Goal: Information Seeking & Learning: Learn about a topic

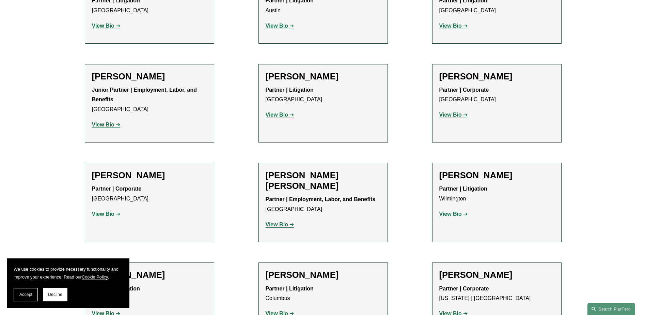
scroll to position [1441, 0]
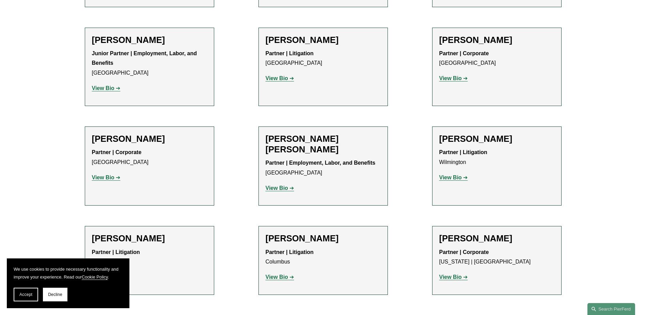
drag, startPoint x: 93, startPoint y: 107, endPoint x: 163, endPoint y: 108, distance: 70.5
click at [163, 134] on h2 "Sekou Campbell" at bounding box center [149, 139] width 115 height 11
drag, startPoint x: 163, startPoint y: 108, endPoint x: 152, endPoint y: 106, distance: 11.7
copy h2 "Sekou Campbell"
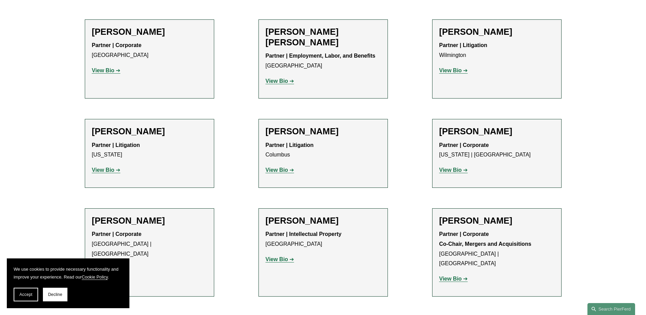
scroll to position [1509, 0]
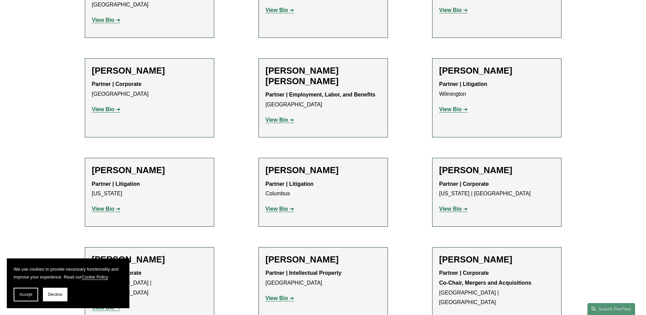
click at [109, 106] on strong "View Bio" at bounding box center [103, 109] width 22 height 6
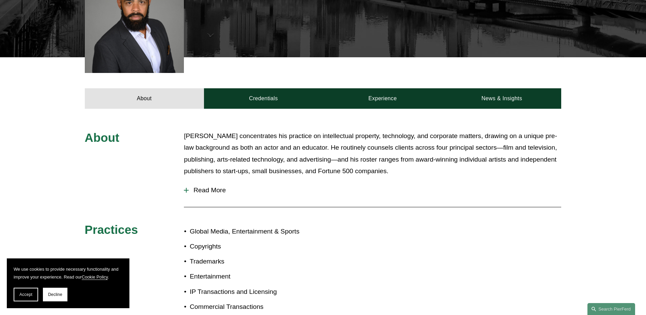
scroll to position [204, 0]
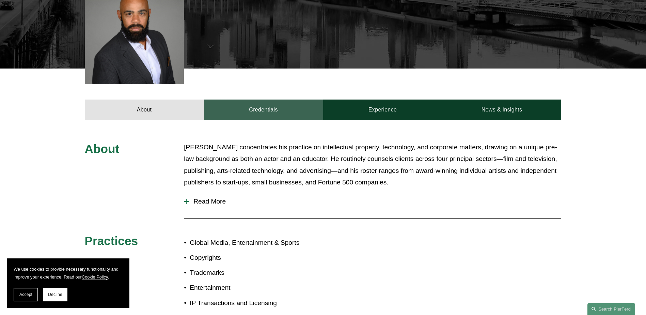
click at [265, 113] on link "Credentials" at bounding box center [263, 109] width 119 height 20
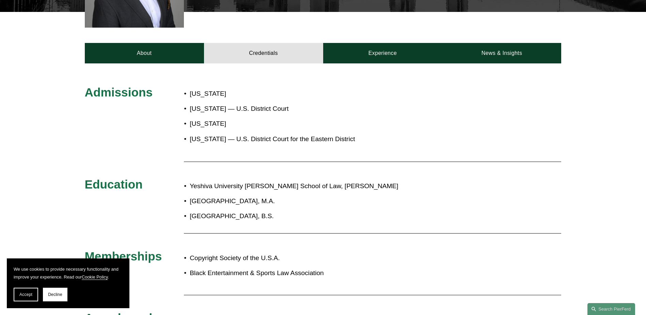
scroll to position [239, 0]
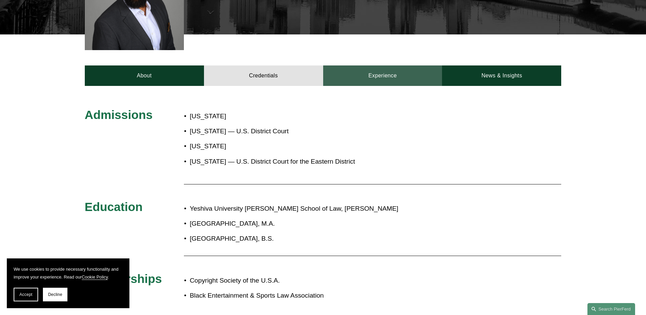
click at [370, 78] on link "Experience" at bounding box center [382, 75] width 119 height 20
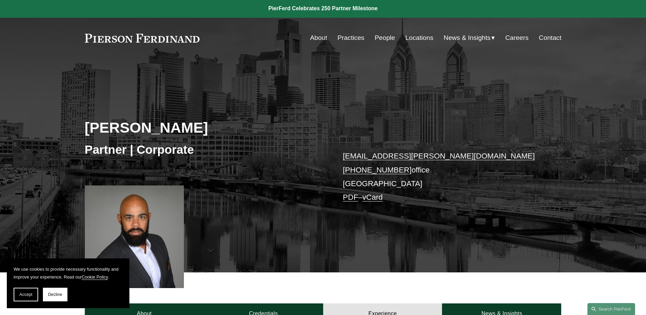
scroll to position [0, 0]
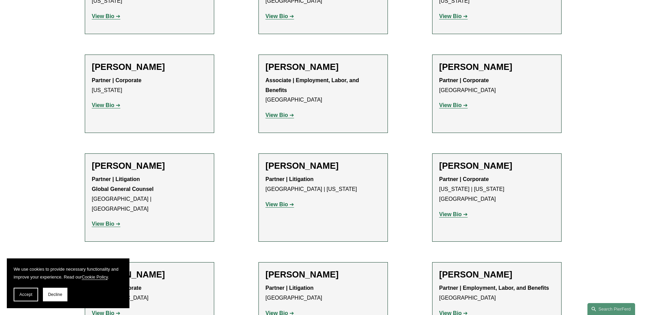
scroll to position [3417, 0]
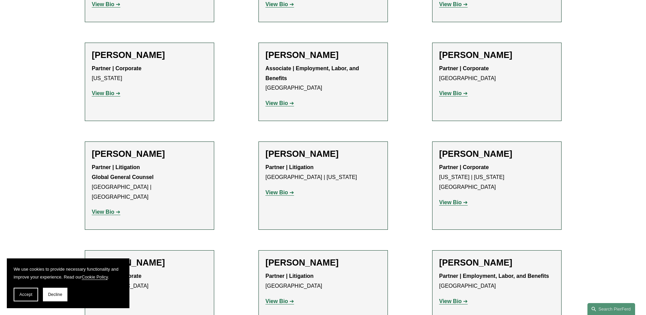
click at [113, 209] on strong "View Bio" at bounding box center [103, 212] width 22 height 6
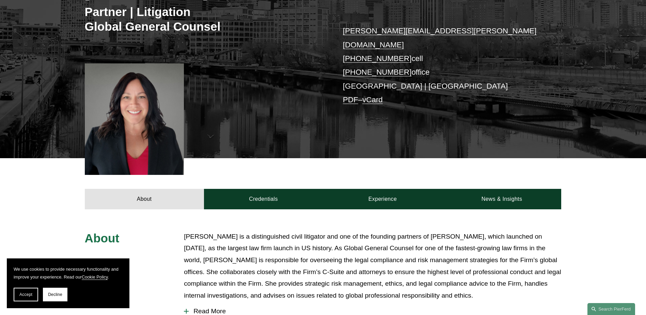
scroll to position [136, 0]
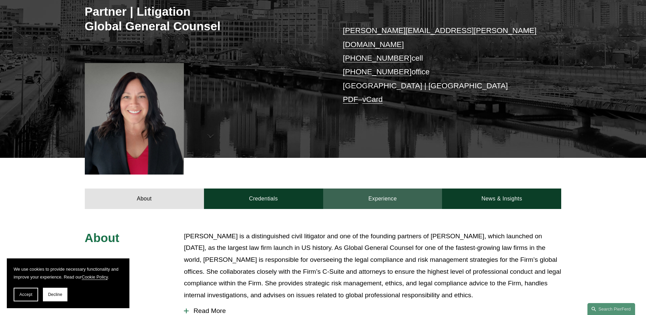
click at [371, 188] on link "Experience" at bounding box center [382, 198] width 119 height 20
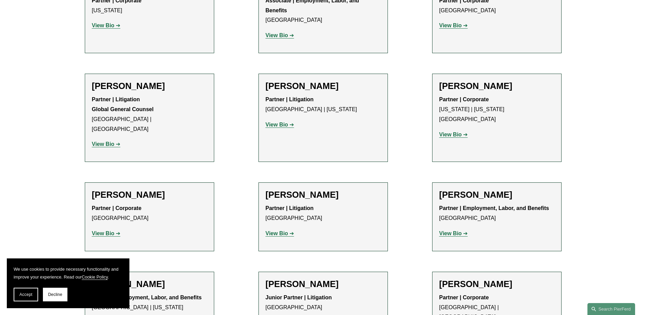
scroll to position [3485, 0]
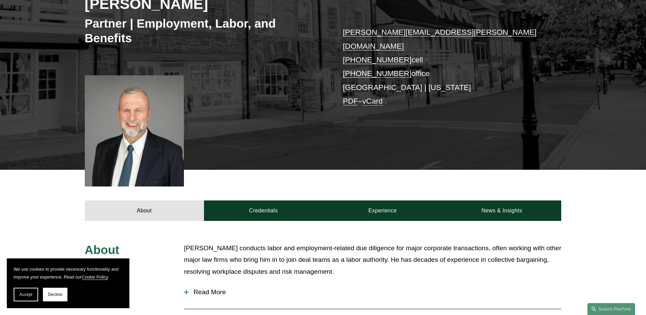
scroll to position [102, 0]
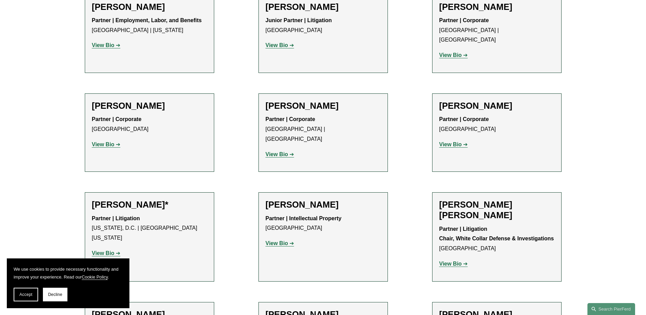
scroll to position [3758, 0]
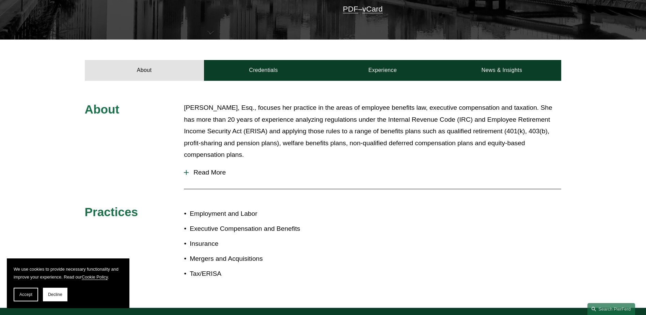
scroll to position [204, 0]
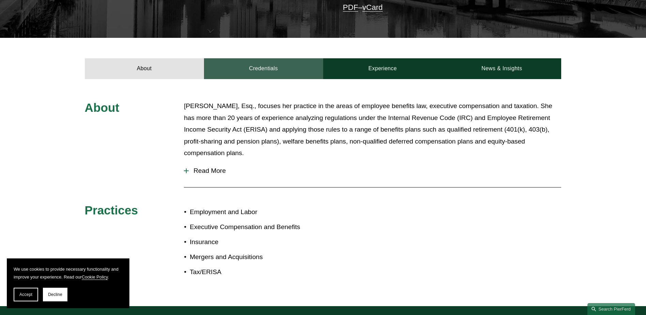
click at [269, 68] on link "Credentials" at bounding box center [263, 68] width 119 height 20
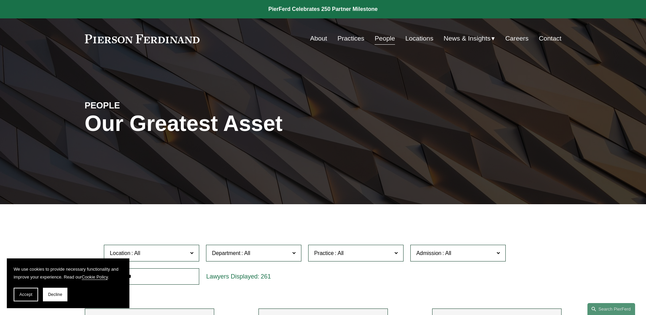
scroll to position [3758, 0]
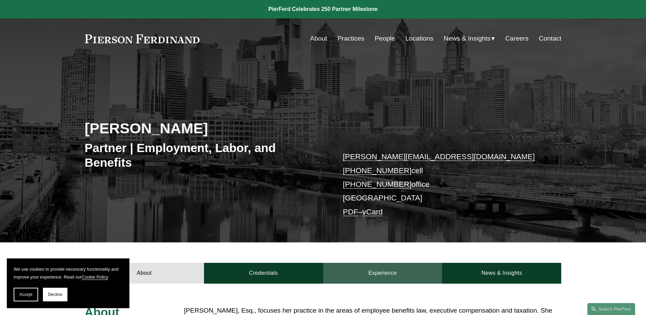
click at [378, 269] on link "Experience" at bounding box center [382, 273] width 119 height 20
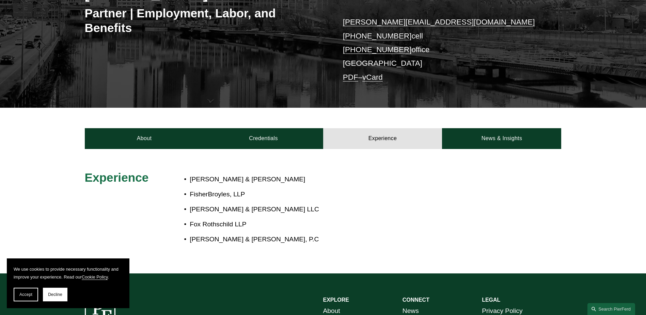
scroll to position [136, 0]
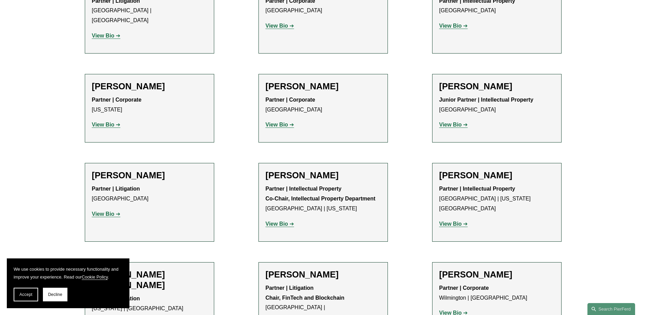
scroll to position [4303, 0]
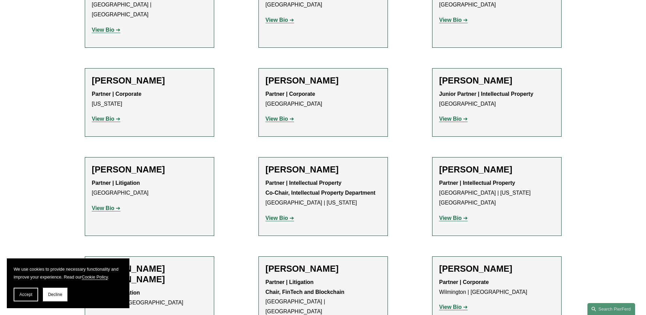
click at [456, 304] on strong "View Bio" at bounding box center [451, 307] width 22 height 6
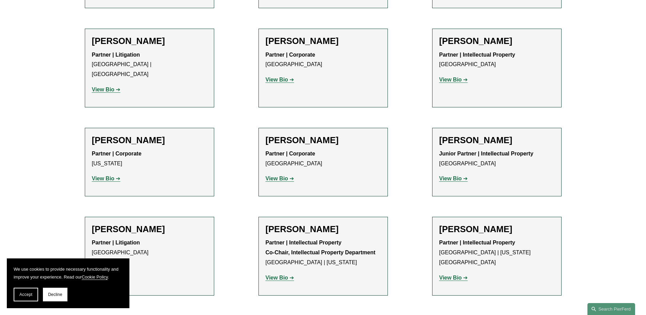
scroll to position [4235, 0]
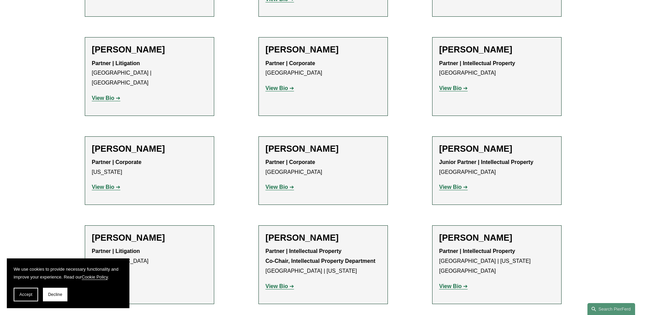
click at [278, 283] on strong "View Bio" at bounding box center [277, 286] width 22 height 6
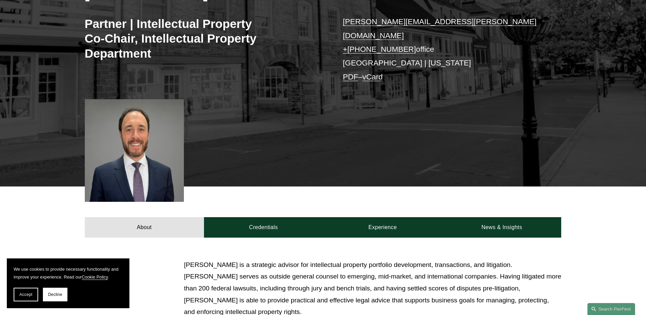
scroll to position [136, 0]
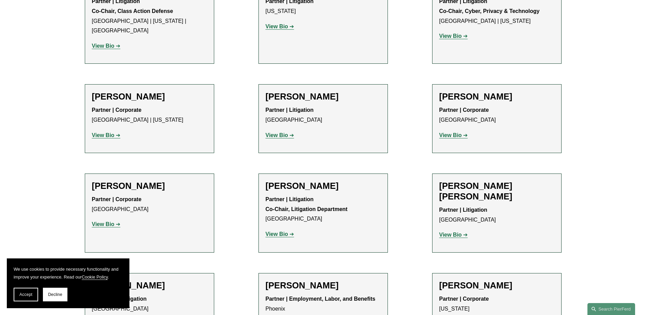
scroll to position [6075, 0]
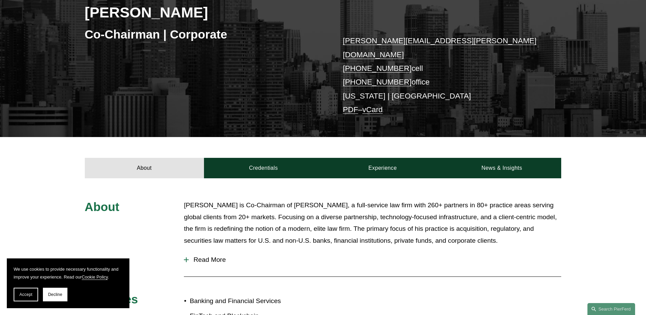
scroll to position [136, 0]
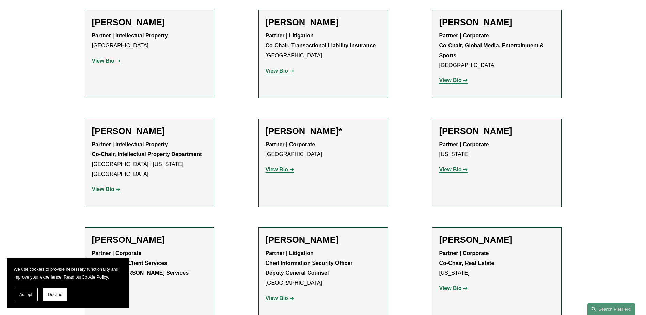
scroll to position [7438, 0]
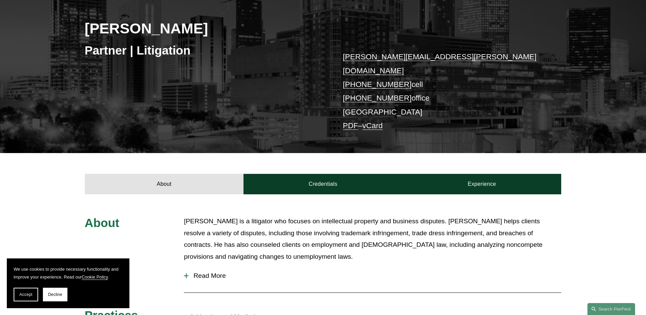
scroll to position [136, 0]
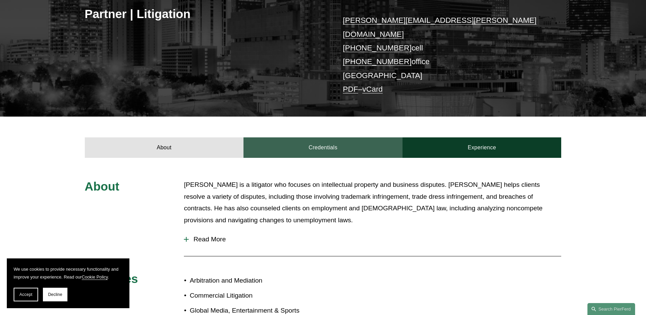
click at [310, 137] on link "Credentials" at bounding box center [323, 147] width 159 height 20
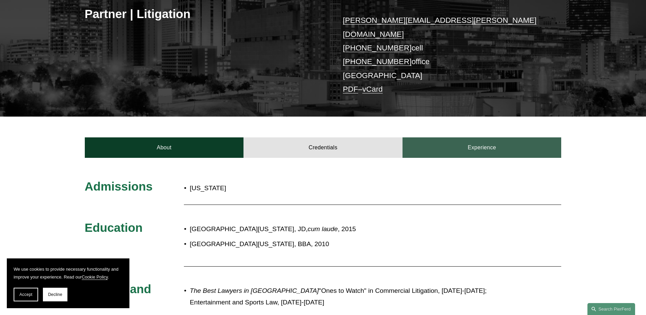
click at [472, 138] on link "Experience" at bounding box center [482, 147] width 159 height 20
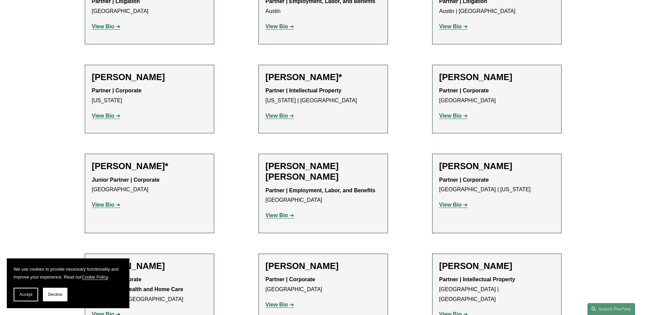
scroll to position [375, 0]
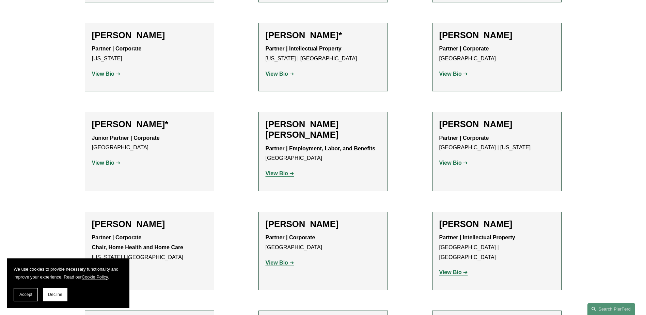
click at [110, 163] on strong "View Bio" at bounding box center [103, 163] width 22 height 6
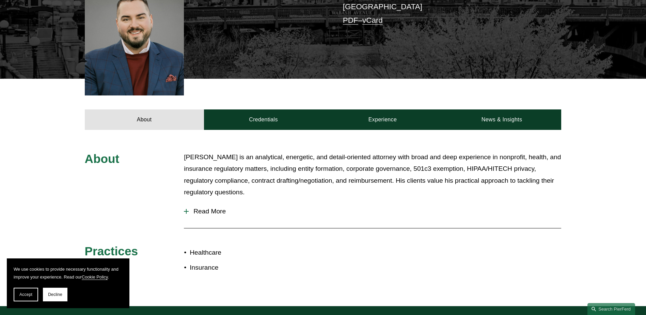
scroll to position [204, 0]
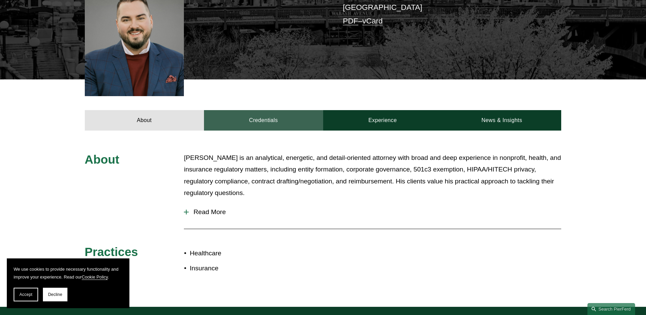
click at [263, 115] on link "Credentials" at bounding box center [263, 120] width 119 height 20
